Goal: Transaction & Acquisition: Purchase product/service

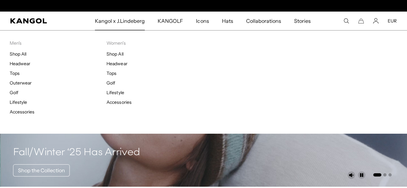
scroll to position [0, 133]
click at [120, 101] on link "Accessories" at bounding box center [119, 103] width 25 height 6
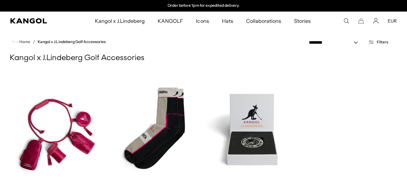
click at [343, 20] on ul "Kangol x J.Lindeberg Kangol x J.Lindeberg Men's Shop All Headwear Tops Outerwea…" at bounding box center [202, 21] width 281 height 19
click at [345, 20] on icon "Search here" at bounding box center [347, 21] width 6 height 6
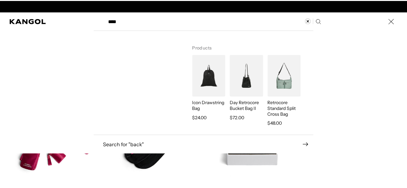
scroll to position [0, 133]
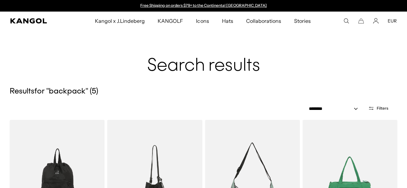
click at [345, 18] on icon "Search here" at bounding box center [347, 21] width 6 height 6
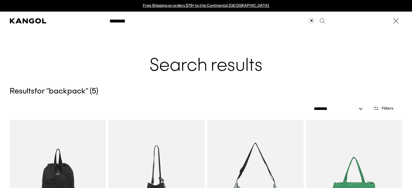
click at [342, 21] on div "******** Popular Suggestions bucket 504 beret USA Made Popular Products Tropic™…" at bounding box center [206, 21] width 412 height 19
click at [333, 23] on div "******** Popular Suggestions bucket 504 beret USA Made Popular Products Tropic™…" at bounding box center [206, 21] width 412 height 19
click at [316, 23] on input "********" at bounding box center [217, 21] width 223 height 16
type input "********"
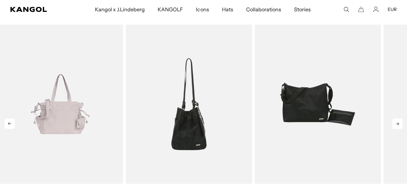
scroll to position [129, 0]
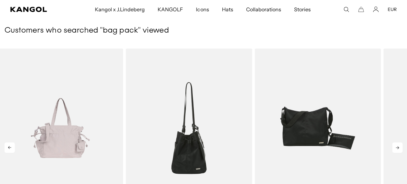
click at [398, 146] on icon at bounding box center [398, 147] width 10 height 10
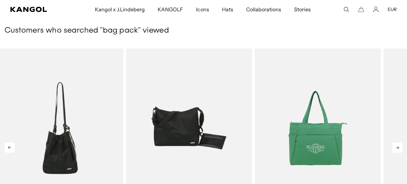
click at [398, 146] on icon at bounding box center [398, 147] width 10 height 10
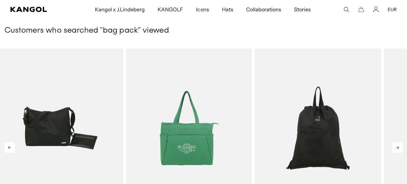
scroll to position [0, 0]
click at [398, 146] on icon at bounding box center [398, 147] width 10 height 10
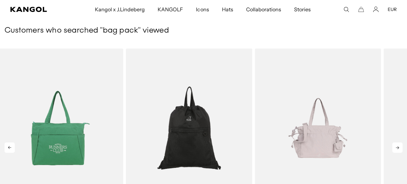
click at [398, 146] on icon at bounding box center [397, 147] width 3 height 3
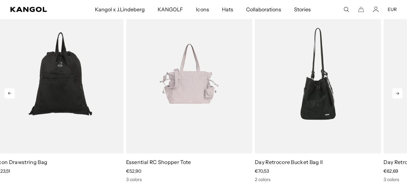
scroll to position [193, 0]
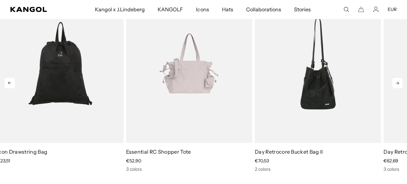
click at [397, 85] on icon at bounding box center [398, 83] width 10 height 10
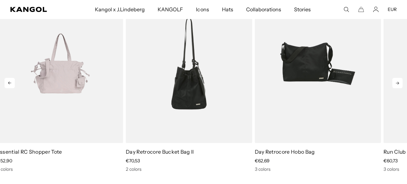
click at [396, 86] on icon at bounding box center [398, 83] width 10 height 10
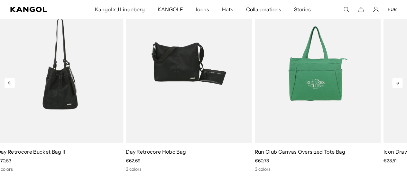
click at [396, 86] on icon at bounding box center [398, 83] width 10 height 10
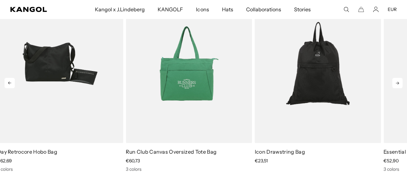
click at [396, 86] on icon at bounding box center [398, 83] width 10 height 10
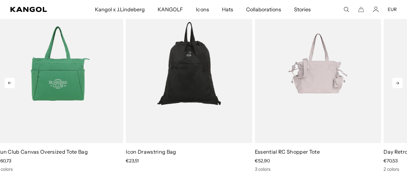
click at [396, 86] on icon at bounding box center [398, 83] width 10 height 10
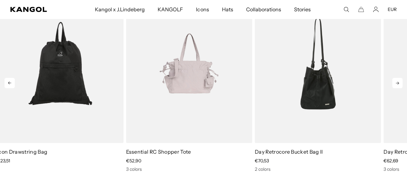
scroll to position [0, 133]
click at [396, 86] on icon at bounding box center [398, 83] width 10 height 10
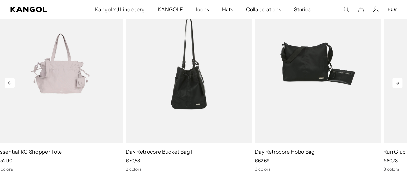
click at [396, 86] on icon at bounding box center [398, 83] width 10 height 10
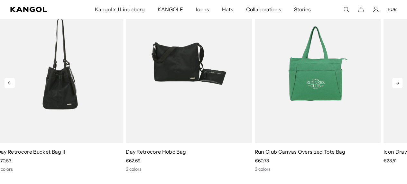
click at [396, 86] on icon at bounding box center [398, 83] width 10 height 10
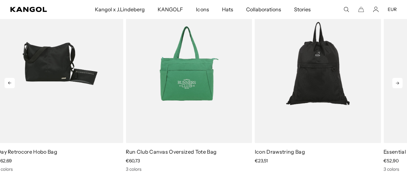
scroll to position [0, 0]
click at [397, 81] on icon at bounding box center [398, 83] width 10 height 10
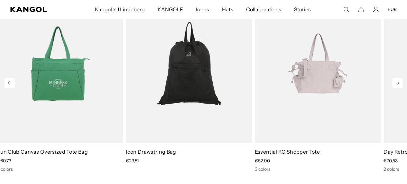
click at [397, 81] on icon at bounding box center [398, 83] width 10 height 10
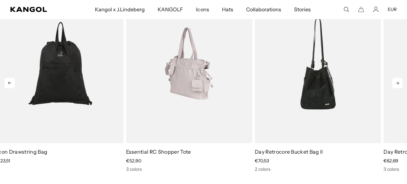
click at [198, 95] on img "1 of 5" at bounding box center [189, 63] width 126 height 159
click at [201, 103] on img "1 of 5" at bounding box center [189, 63] width 126 height 159
click at [146, 153] on link "Essential RC Shopper Tote" at bounding box center [158, 151] width 65 height 6
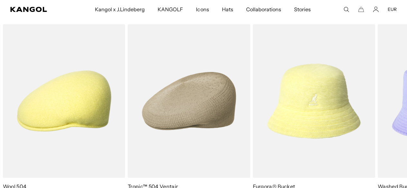
scroll to position [0, 133]
